Goal: Transaction & Acquisition: Obtain resource

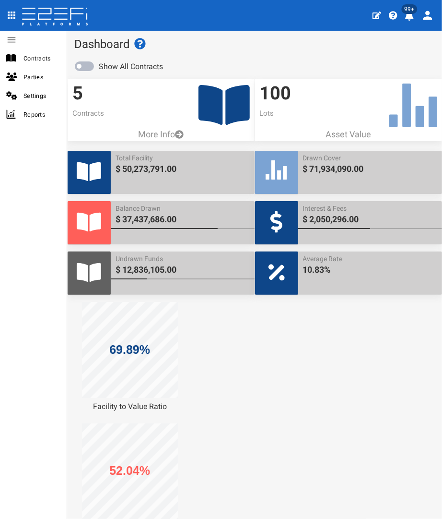
drag, startPoint x: 0, startPoint y: 0, endPoint x: 197, endPoint y: 89, distance: 216.5
click at [199, 89] on icon at bounding box center [224, 105] width 51 height 40
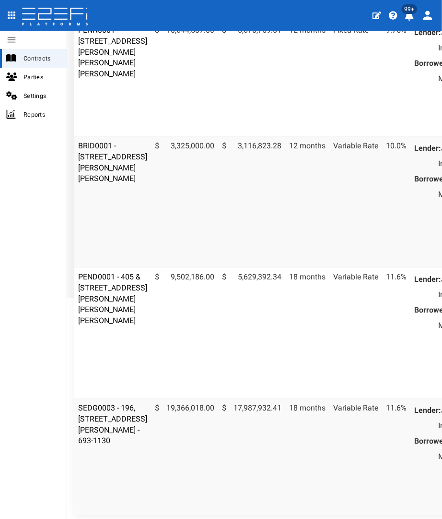
scroll to position [374, 0]
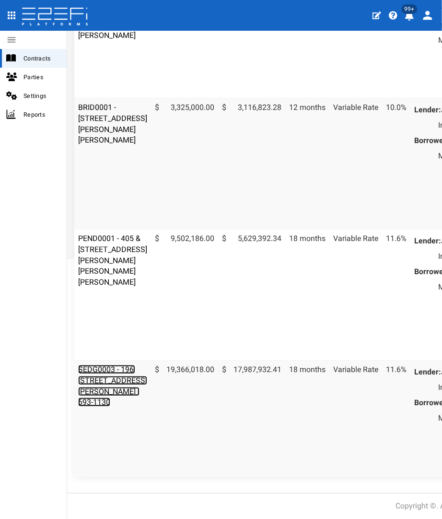
click at [89, 365] on link "SEDG0003 - 196, [STREET_ADDRESS][PERSON_NAME] - 693-1130" at bounding box center [112, 386] width 69 height 42
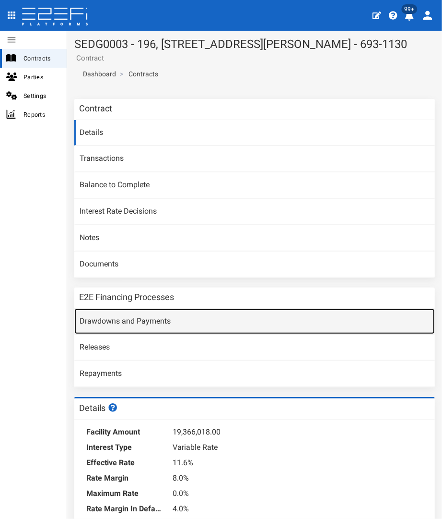
click at [154, 319] on link "Drawdowns and Payments" at bounding box center [254, 322] width 361 height 26
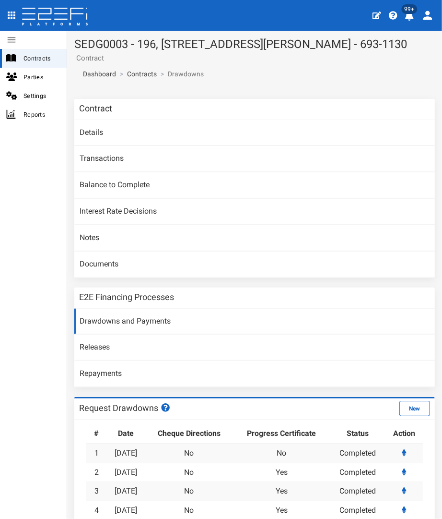
scroll to position [206, 0]
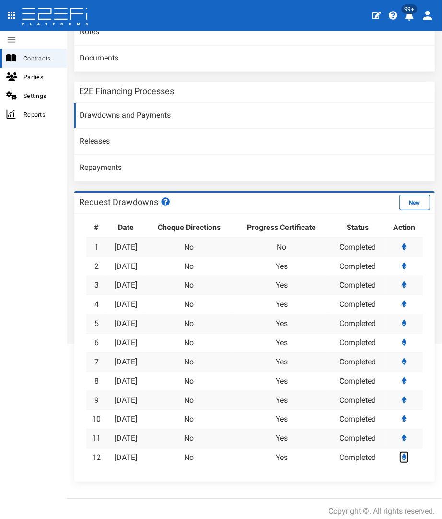
click at [402, 453] on icon at bounding box center [404, 457] width 5 height 8
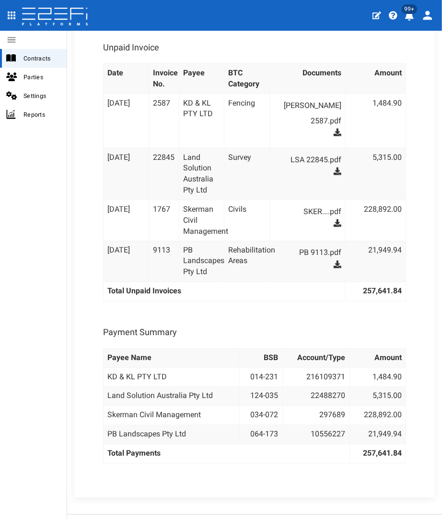
scroll to position [691, 0]
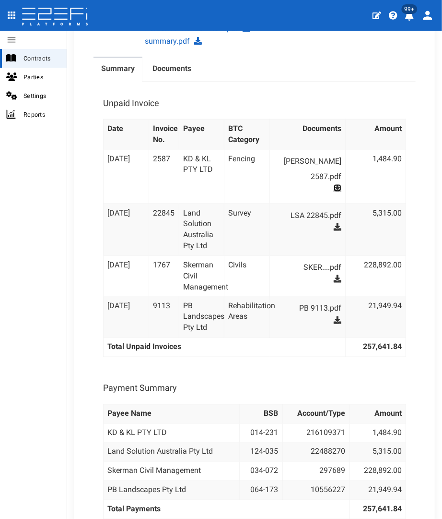
click at [334, 184] on icon at bounding box center [338, 188] width 8 height 8
click at [334, 223] on icon at bounding box center [338, 227] width 8 height 8
click at [334, 275] on icon at bounding box center [338, 279] width 8 height 8
click at [334, 316] on icon at bounding box center [338, 320] width 8 height 8
